Goal: Task Accomplishment & Management: Use online tool/utility

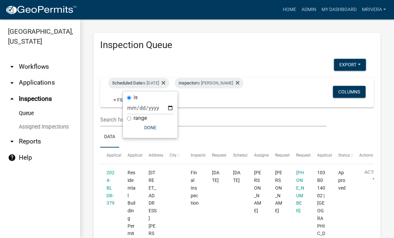
click at [151, 99] on div "is" at bounding box center [150, 97] width 47 height 7
click at [153, 106] on input "[DATE]" at bounding box center [150, 108] width 47 height 14
type input "[DATE]"
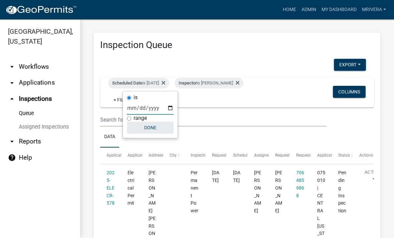
click at [151, 127] on button "Done" at bounding box center [150, 128] width 47 height 12
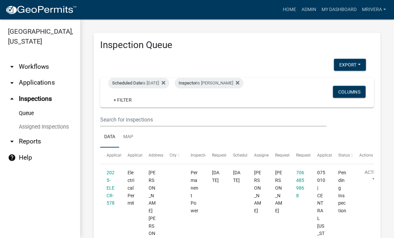
click at [235, 88] on div "Inspector is [PERSON_NAME]" at bounding box center [209, 83] width 69 height 11
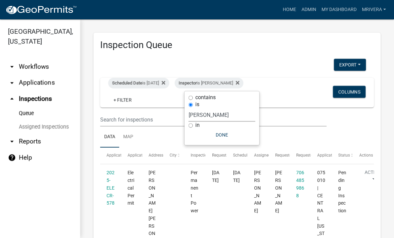
click at [231, 112] on select "Select an option None [PERSON_NAME] [PERSON_NAME] [PERSON_NAME] Quistan [PERSON…" at bounding box center [222, 115] width 67 height 14
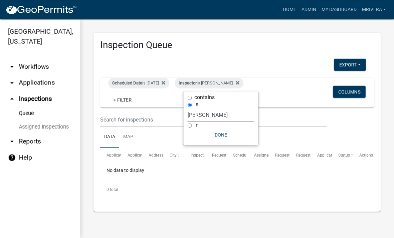
click at [232, 115] on select "Select an option None [PERSON_NAME] [PERSON_NAME] [PERSON_NAME] Quistan [PERSON…" at bounding box center [221, 115] width 67 height 14
select select "a0ea4169-8540-4a2c-b9f4-cf4c1ffdeb95"
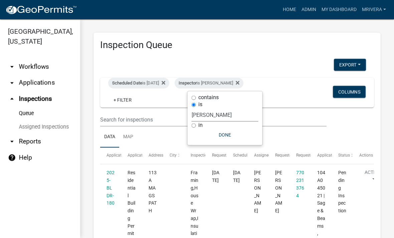
click at [234, 134] on button "Done" at bounding box center [225, 135] width 67 height 12
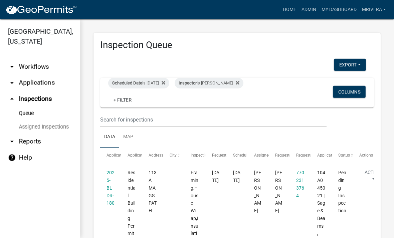
click at [229, 88] on div "Inspector is [PERSON_NAME]" at bounding box center [209, 83] width 69 height 11
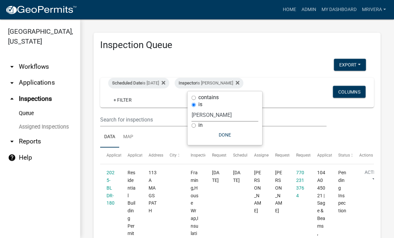
click at [234, 118] on select "Select an option None [PERSON_NAME] [PERSON_NAME] [PERSON_NAME] Quistan [PERSON…" at bounding box center [225, 115] width 67 height 14
select select "07642ab0-564c-47bb-824b-0ccf2da83593"
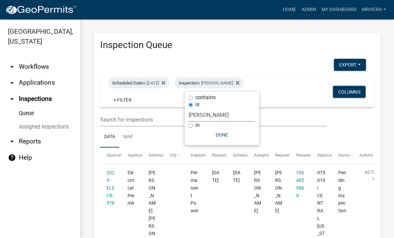
click at [232, 131] on button "Done" at bounding box center [222, 135] width 67 height 12
